Goal: Transaction & Acquisition: Book appointment/travel/reservation

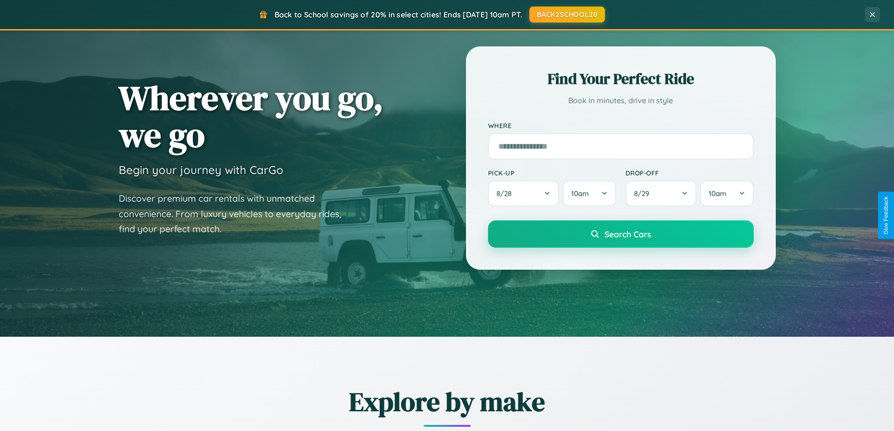
scroll to position [646, 0]
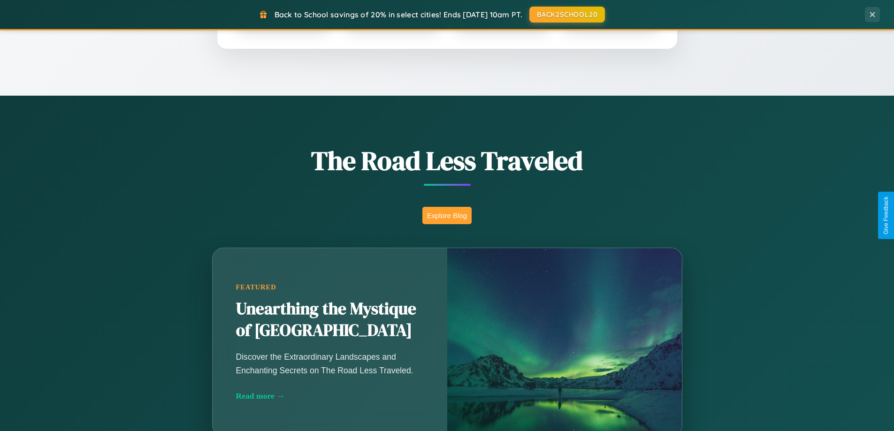
click at [447, 215] on button "Explore Blog" at bounding box center [446, 215] width 49 height 17
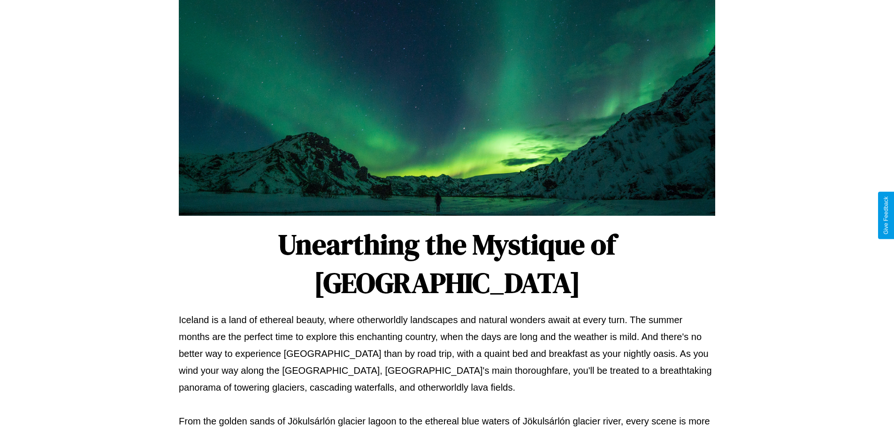
scroll to position [304, 0]
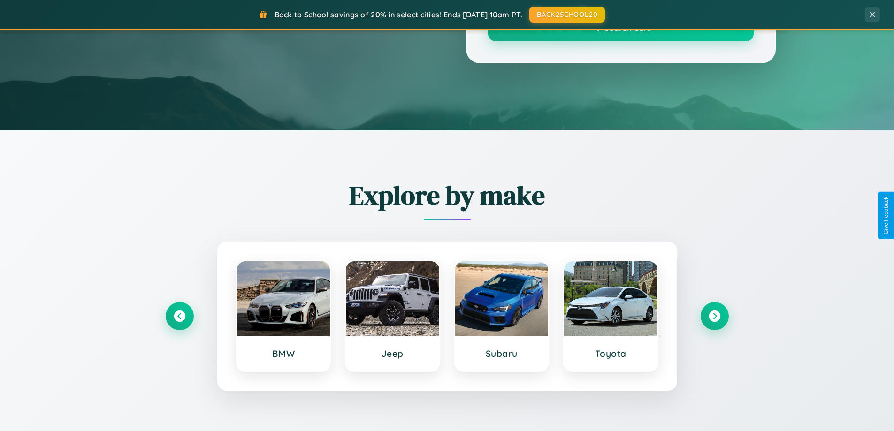
scroll to position [646, 0]
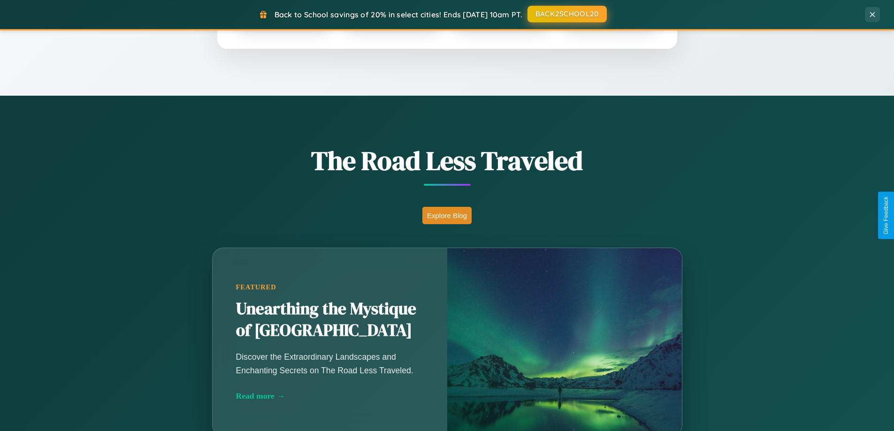
click at [566, 14] on button "BACK2SCHOOL20" at bounding box center [566, 14] width 79 height 17
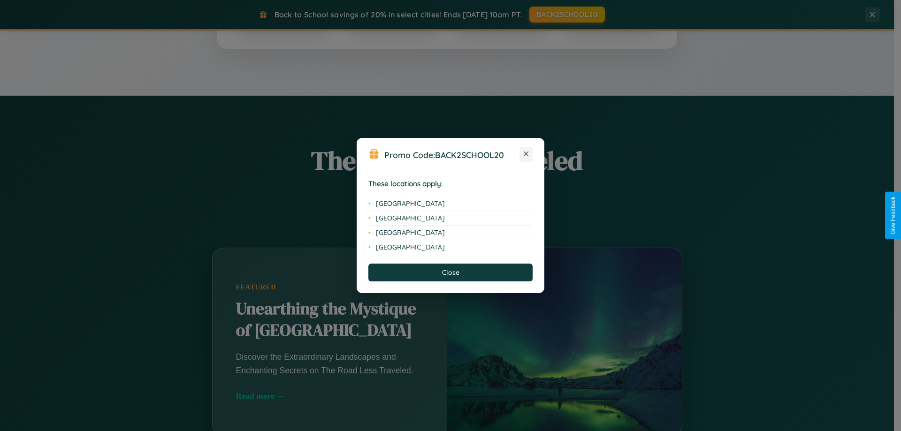
click at [526, 154] on icon at bounding box center [526, 154] width 5 height 5
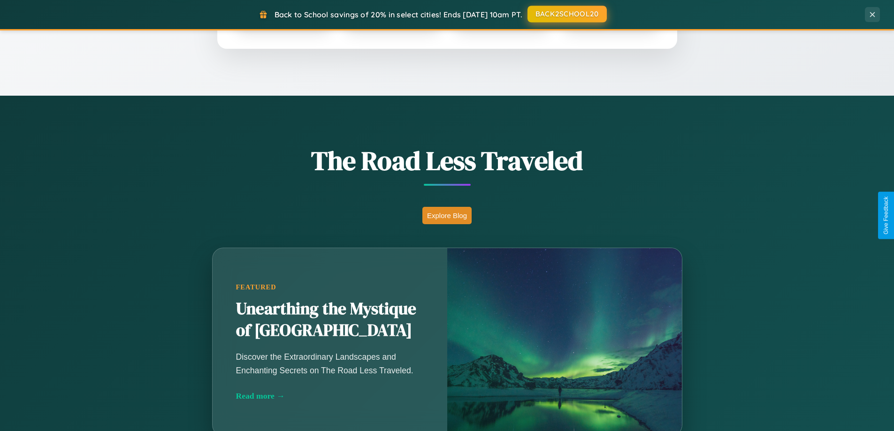
click at [566, 14] on button "BACK2SCHOOL20" at bounding box center [566, 14] width 79 height 17
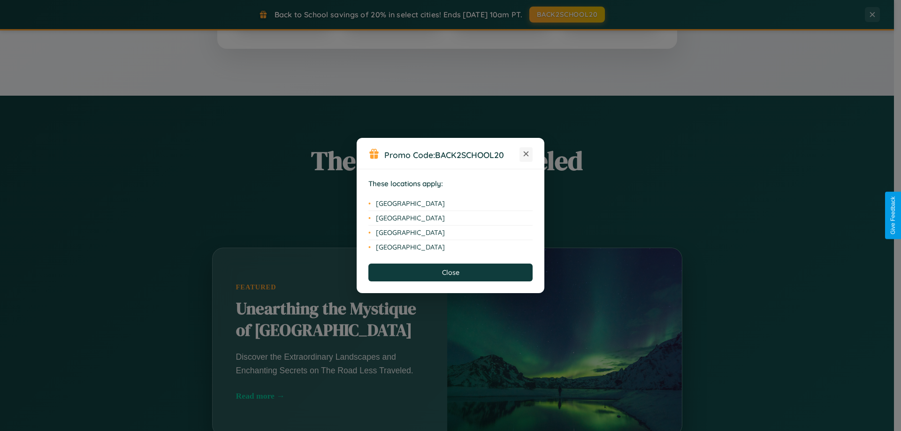
click at [526, 154] on icon at bounding box center [526, 154] width 5 height 5
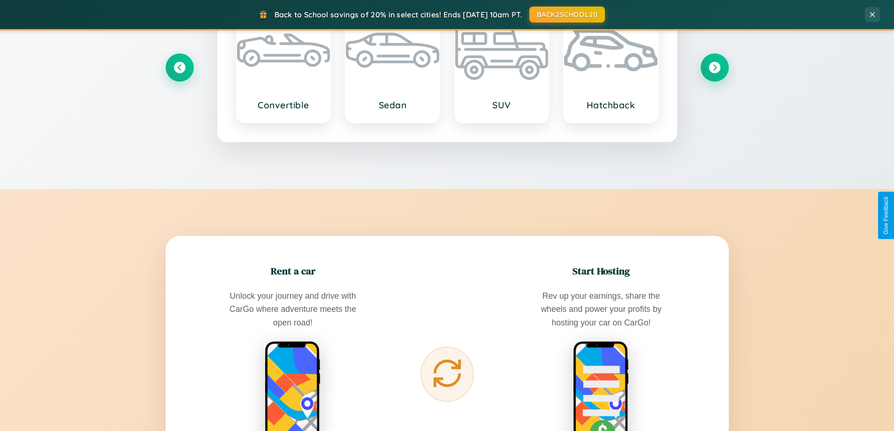
scroll to position [1507, 0]
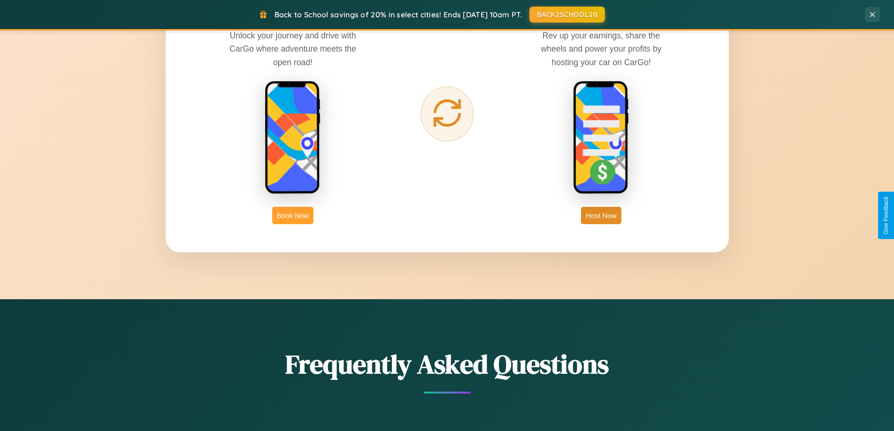
click at [293, 215] on button "Book Now" at bounding box center [292, 215] width 41 height 17
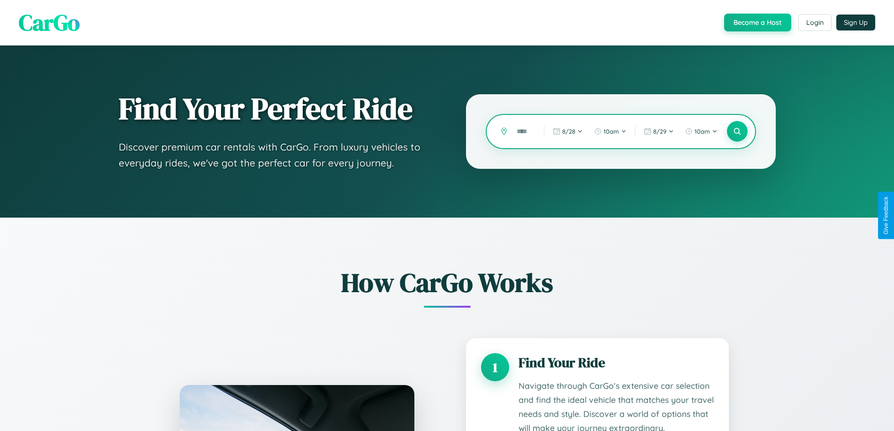
click at [523, 131] on input "text" at bounding box center [523, 131] width 23 height 16
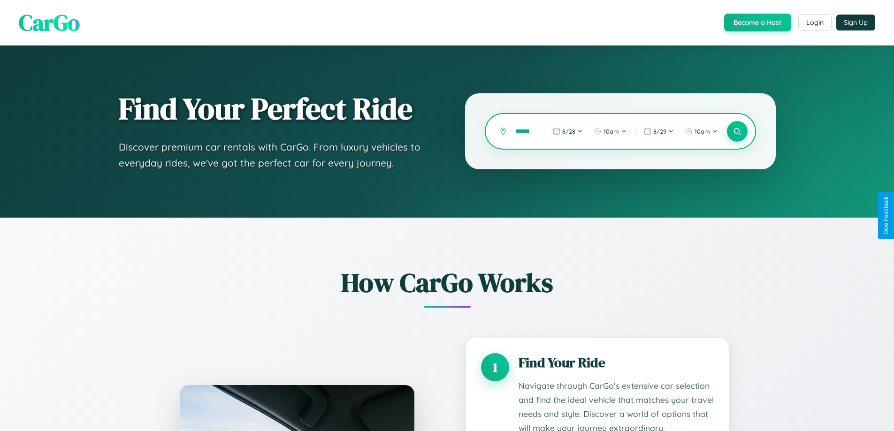
scroll to position [0, 13]
type input "********"
